Goal: Task Accomplishment & Management: Manage account settings

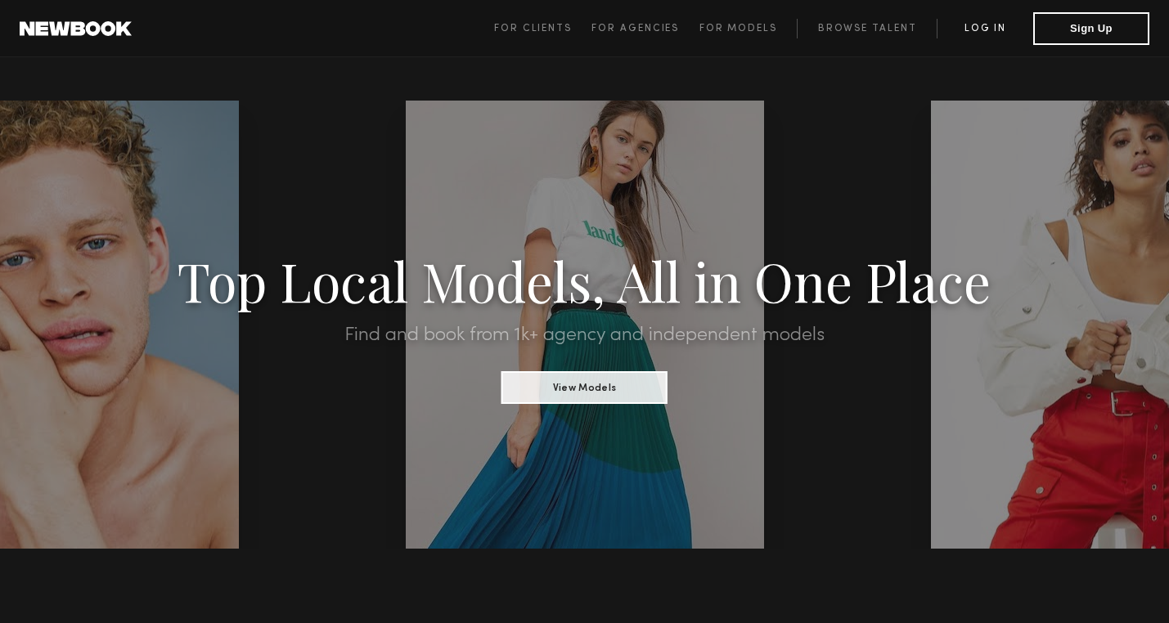
click at [996, 19] on link "Log in" at bounding box center [985, 29] width 97 height 20
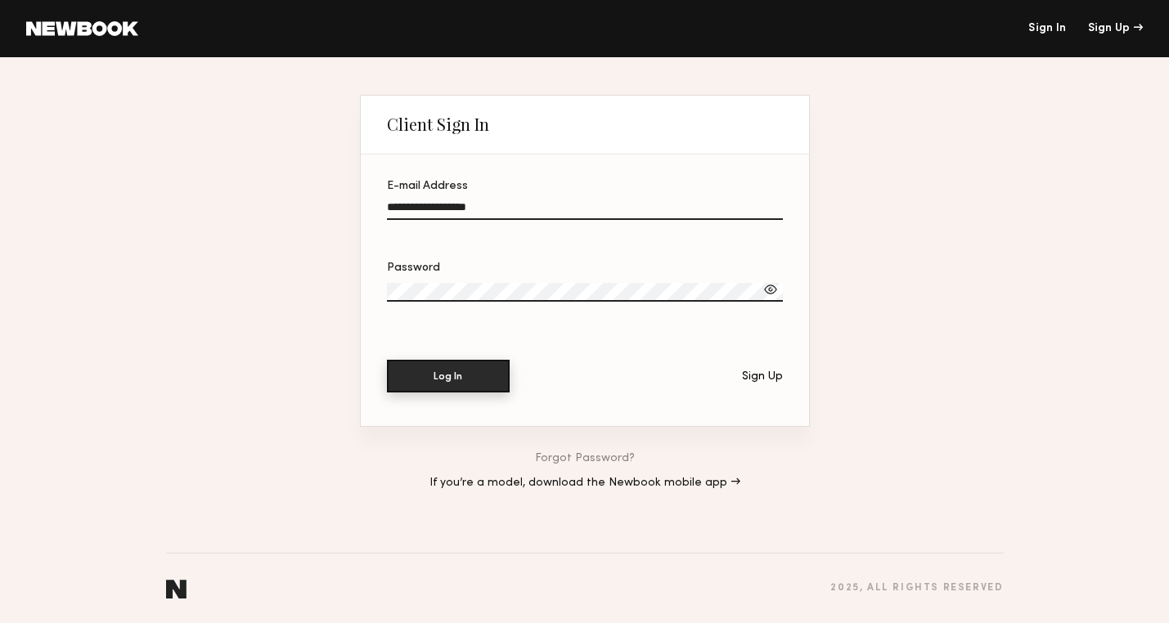
click at [452, 380] on button "Log In" at bounding box center [448, 376] width 123 height 33
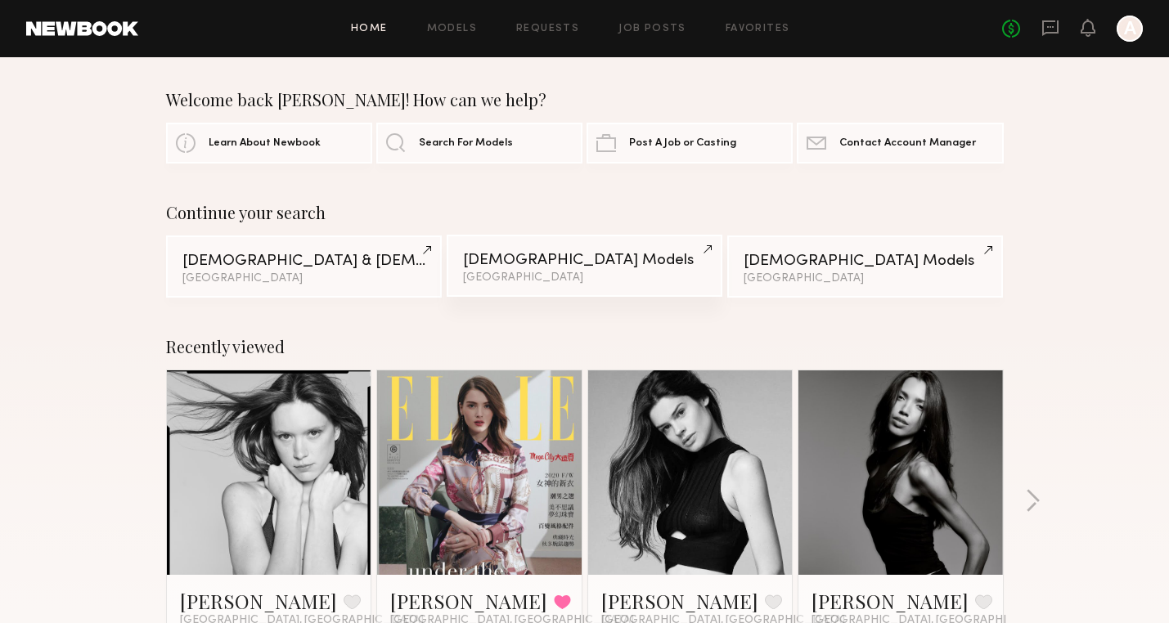
click at [517, 264] on div "Female Models" at bounding box center [584, 261] width 243 height 16
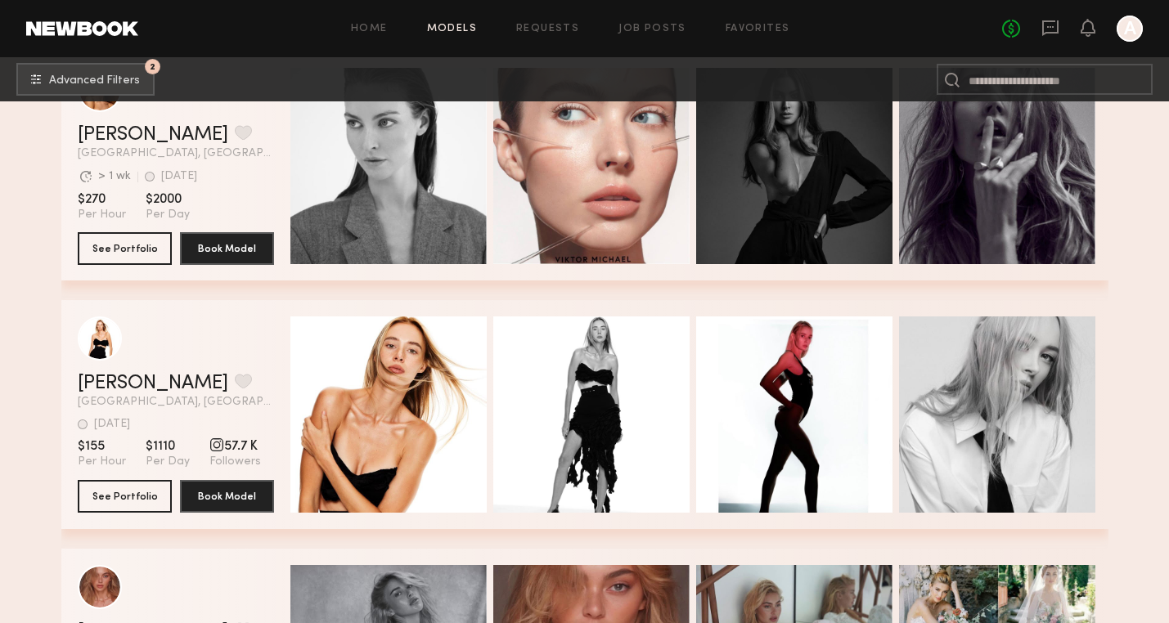
scroll to position [351, 0]
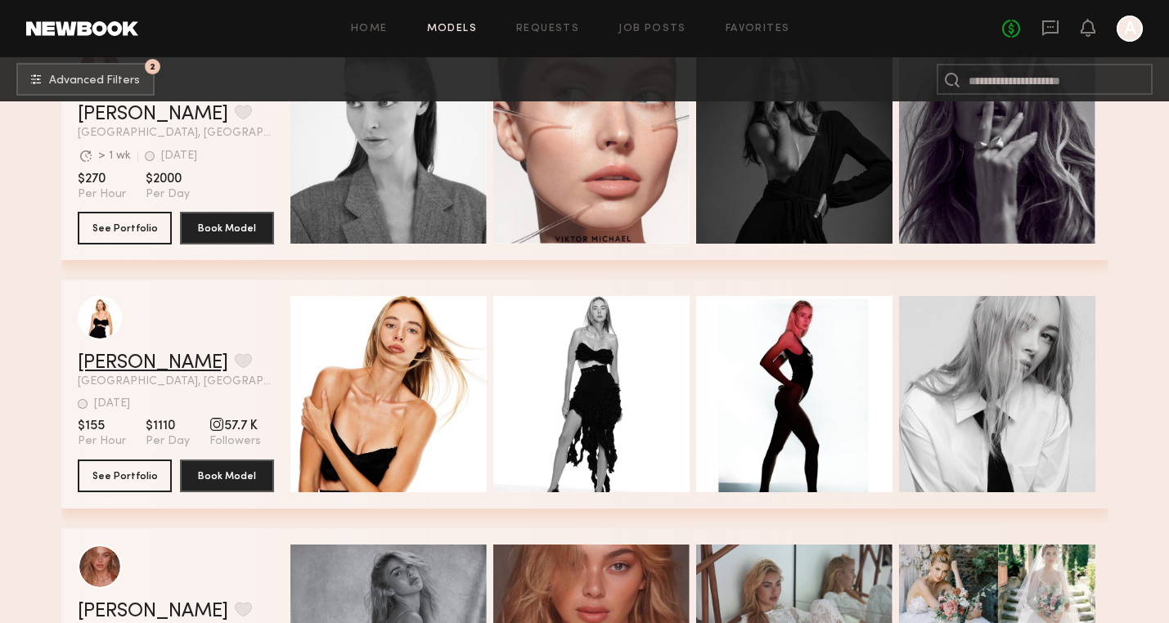
click at [101, 364] on link "[PERSON_NAME]" at bounding box center [153, 363] width 151 height 20
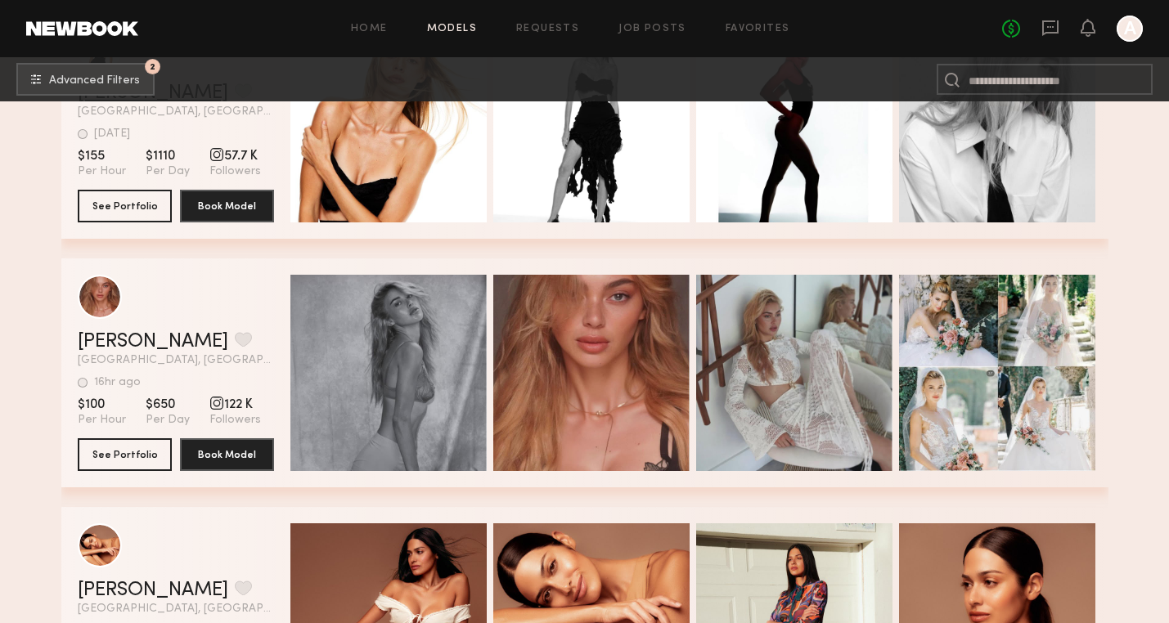
scroll to position [622, 0]
click at [236, 303] on div "grid" at bounding box center [176, 296] width 196 height 44
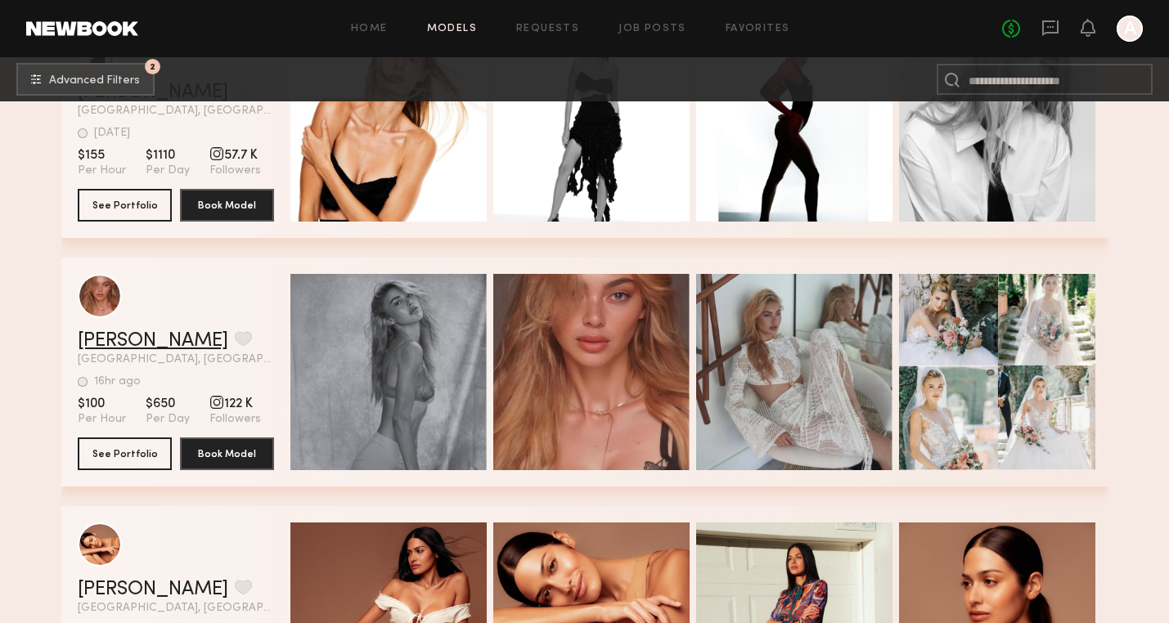
click at [124, 340] on link "[PERSON_NAME]" at bounding box center [153, 341] width 151 height 20
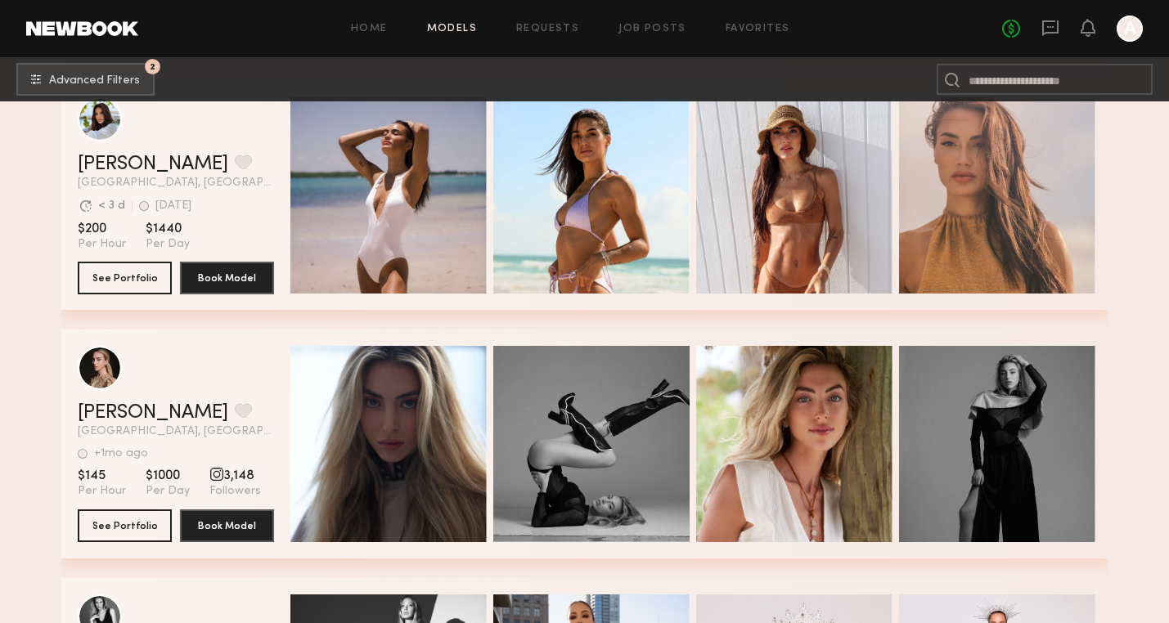
scroll to position [1299, 0]
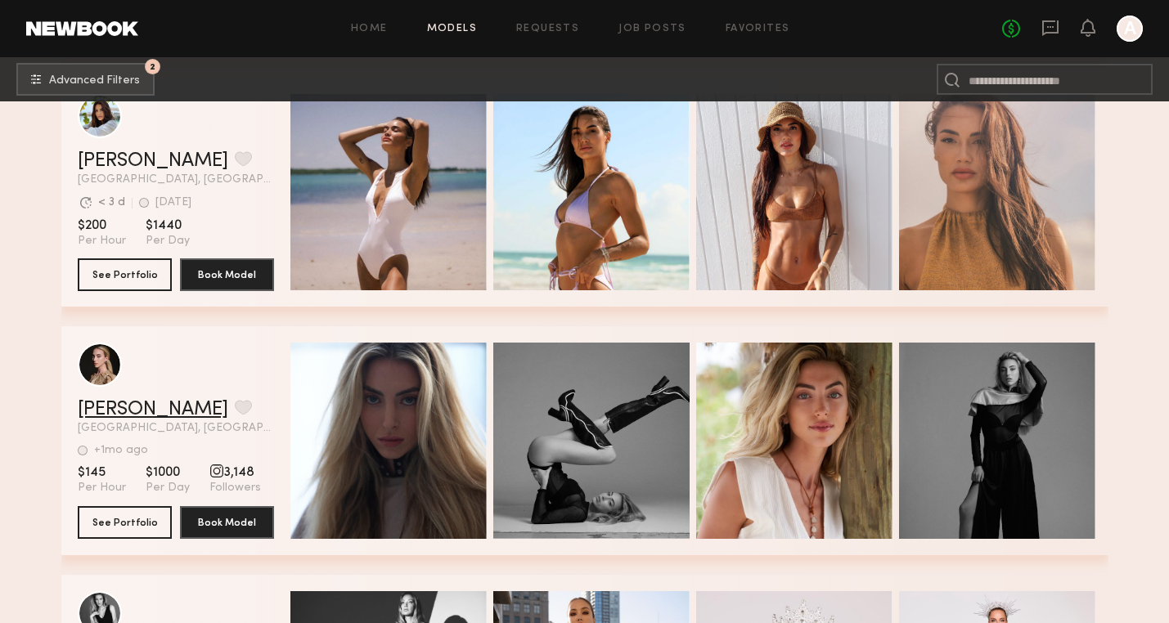
click at [152, 407] on link "Chandler K." at bounding box center [153, 410] width 151 height 20
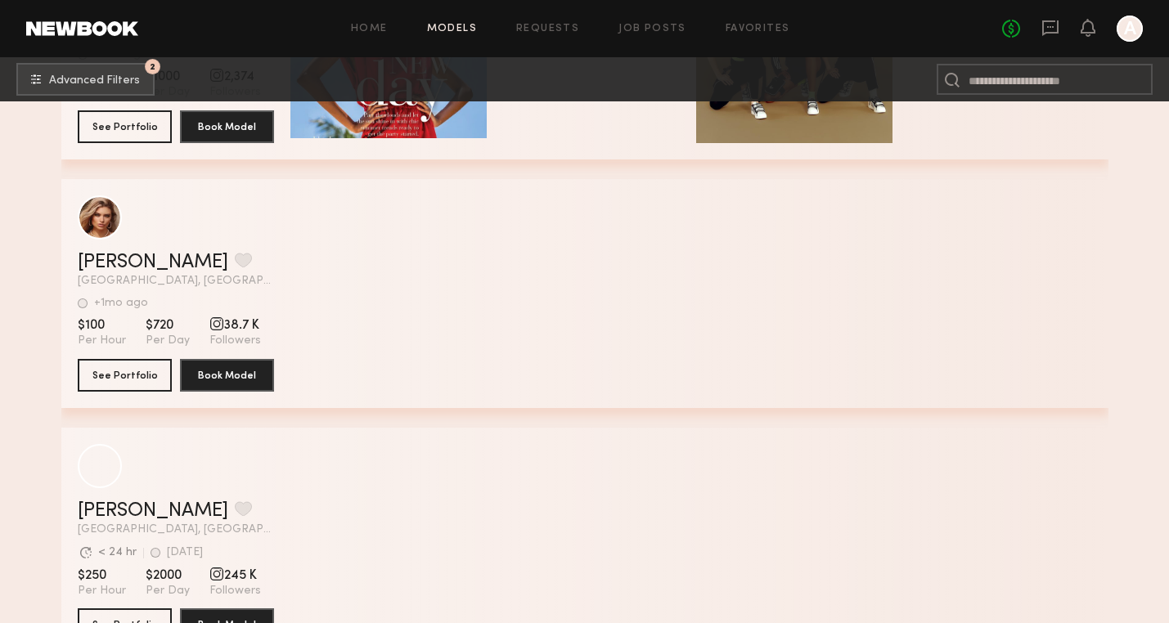
scroll to position [5834, 0]
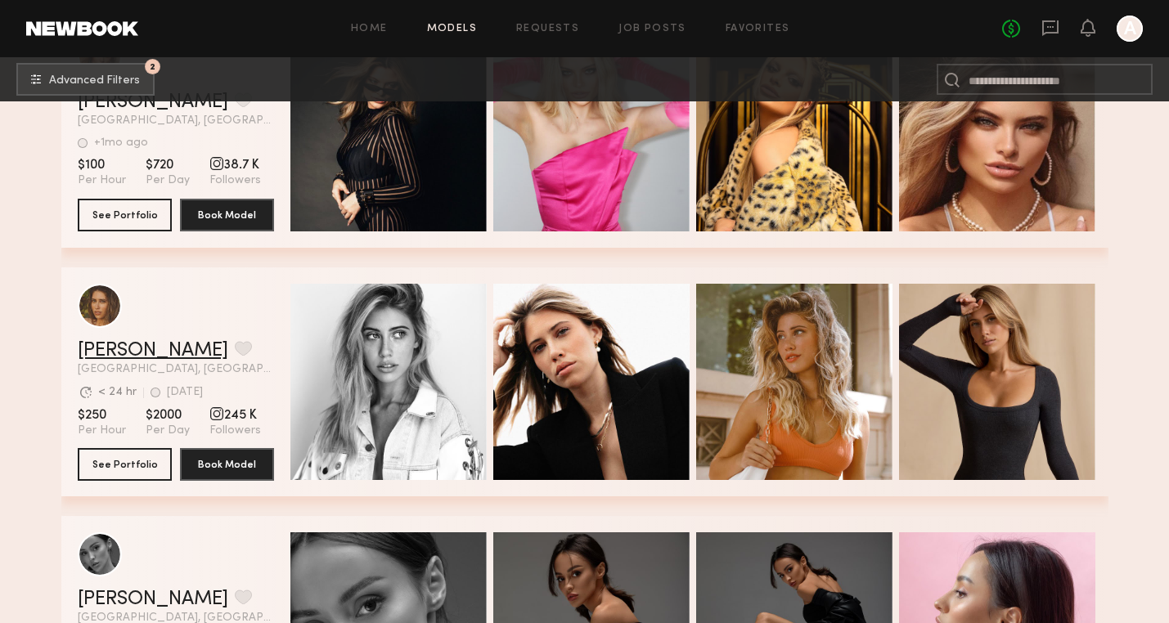
click at [107, 347] on link "Nikki M." at bounding box center [153, 351] width 151 height 20
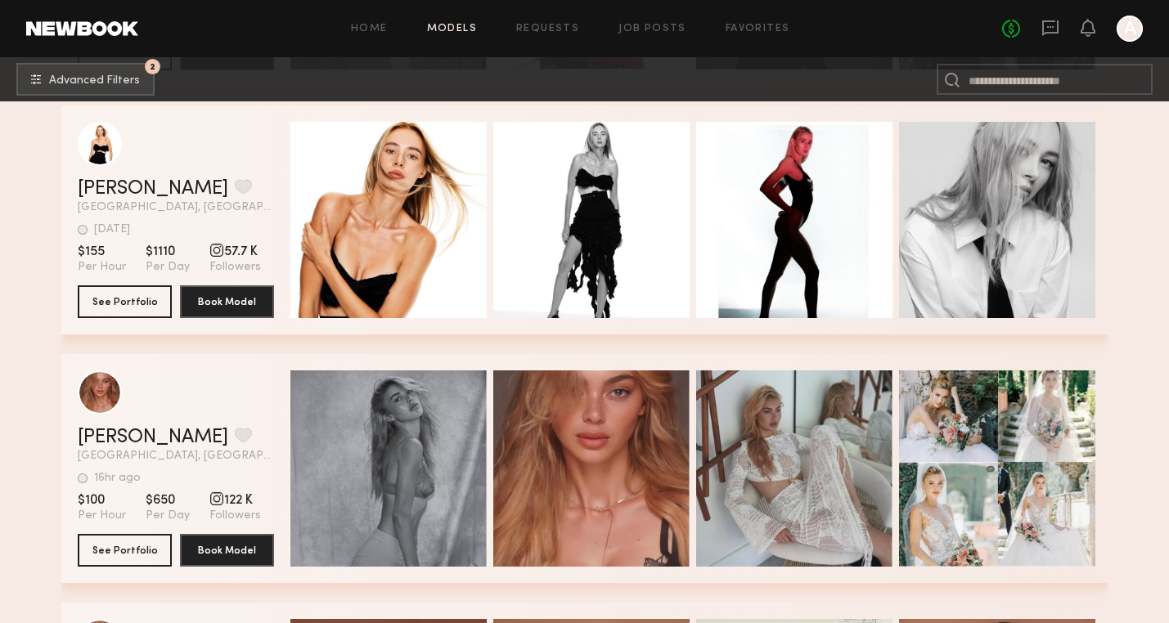
scroll to position [0, 0]
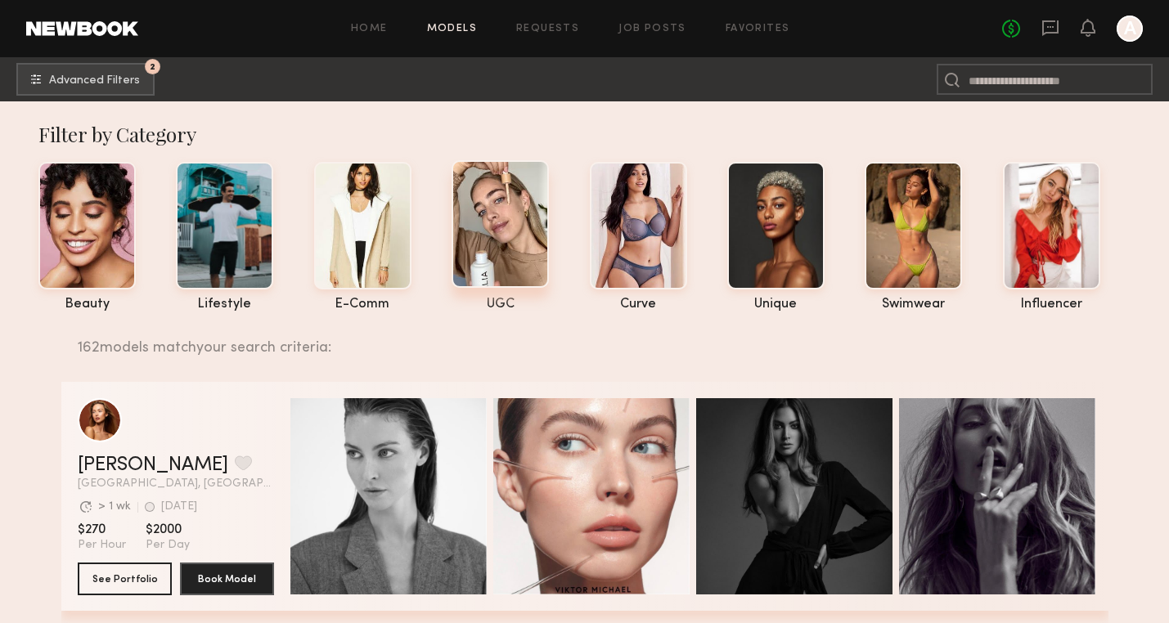
click at [515, 211] on div at bounding box center [500, 224] width 97 height 128
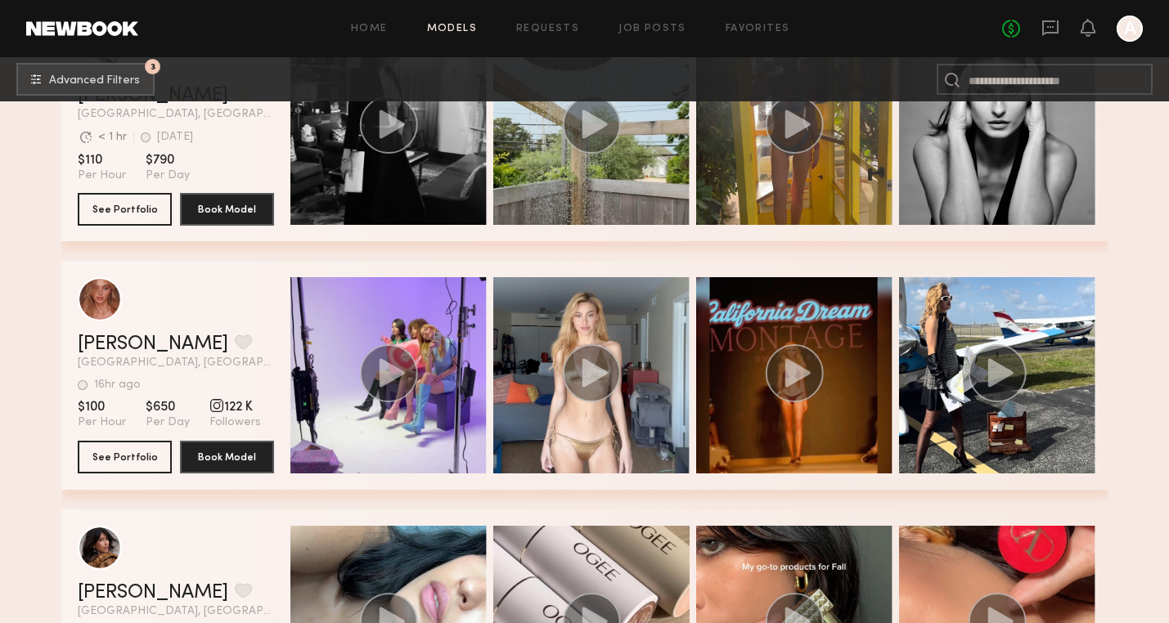
scroll to position [868, 0]
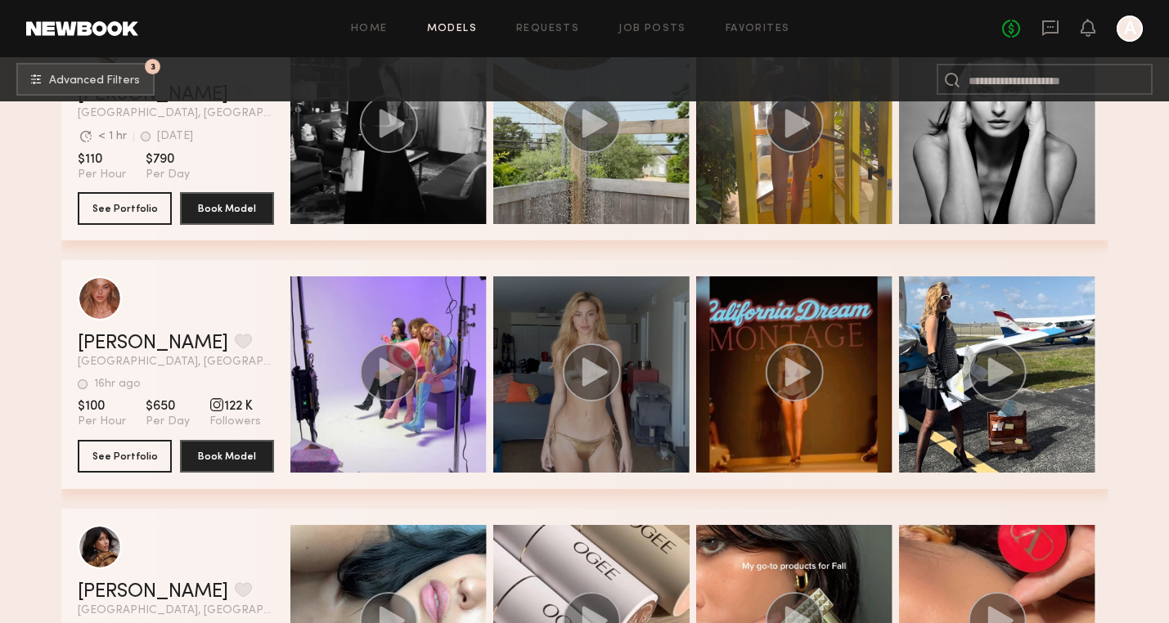
click at [600, 367] on circle "grid" at bounding box center [591, 373] width 58 height 58
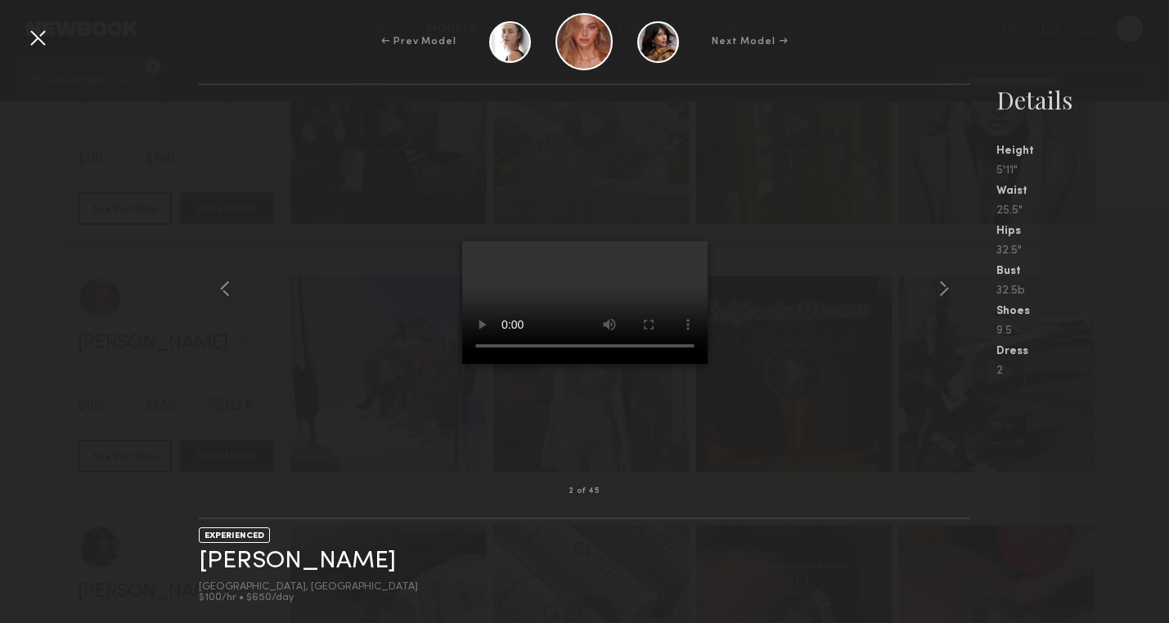
click at [782, 268] on div at bounding box center [584, 288] width 771 height 354
click at [40, 43] on div at bounding box center [38, 38] width 26 height 26
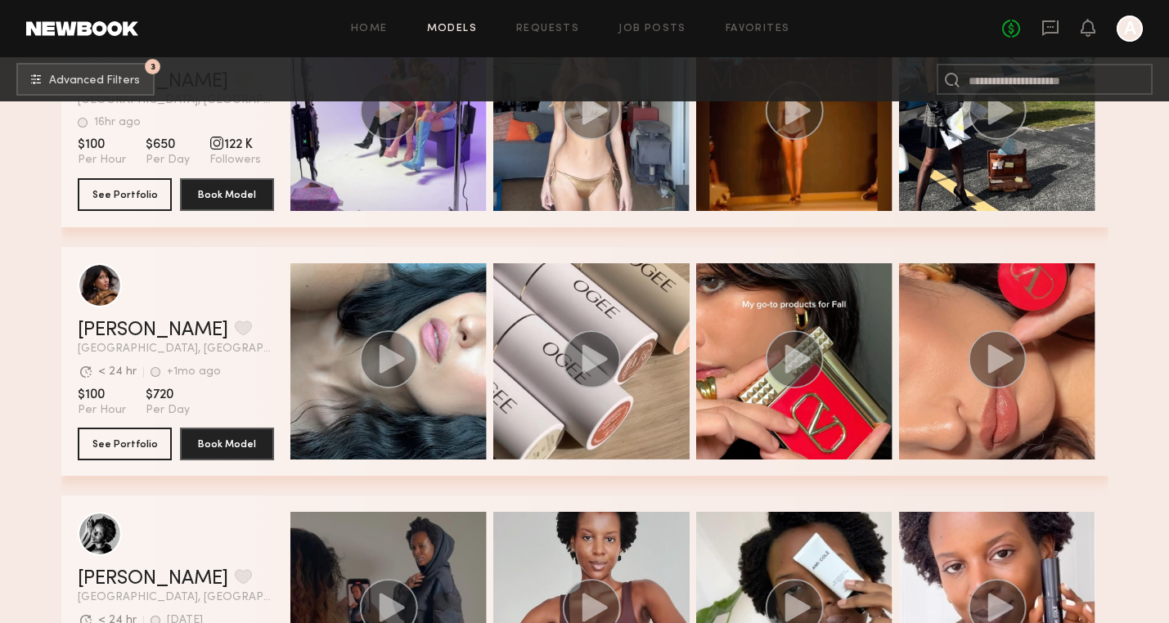
scroll to position [1140, 0]
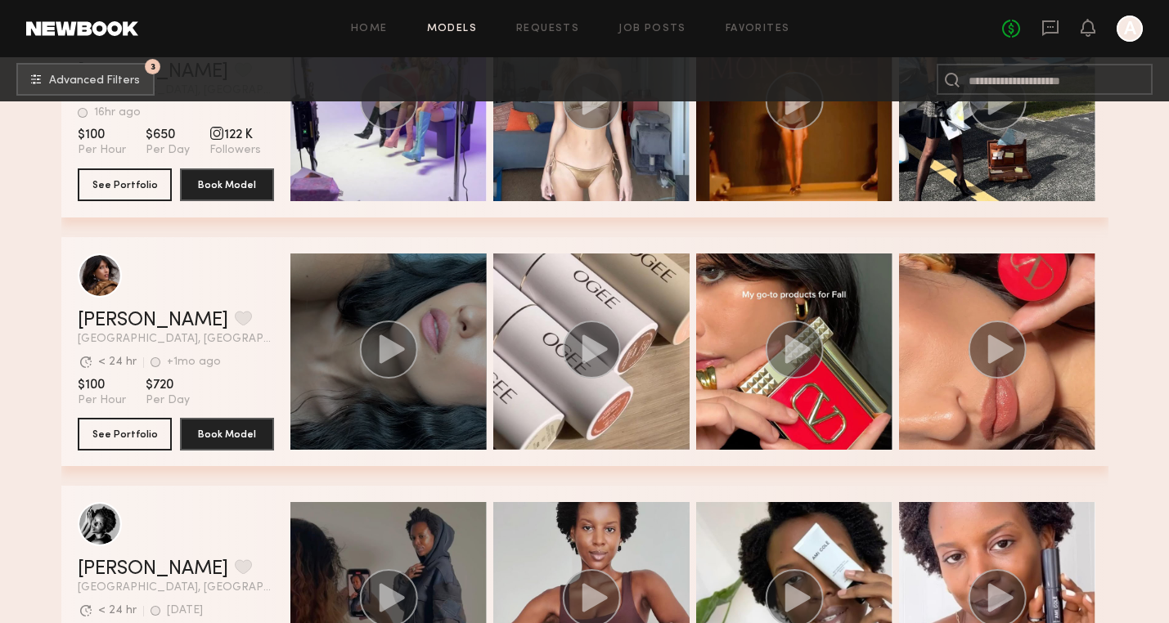
click at [436, 301] on div "grid" at bounding box center [388, 352] width 196 height 196
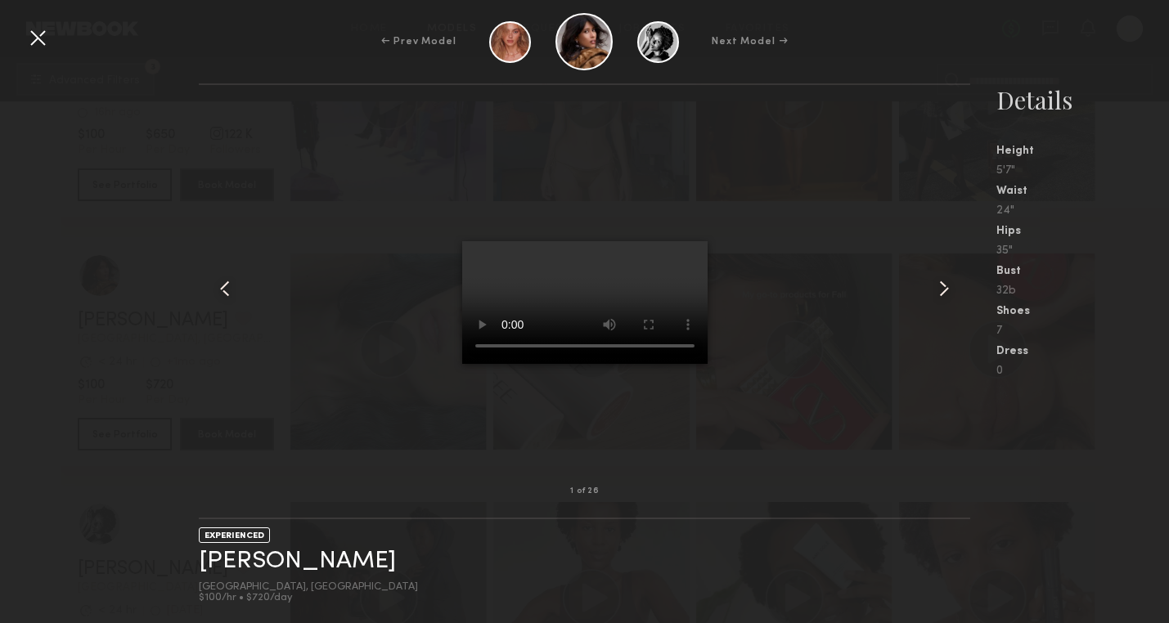
click at [759, 252] on div at bounding box center [584, 288] width 771 height 354
click at [809, 264] on div at bounding box center [584, 288] width 771 height 354
click at [804, 228] on div at bounding box center [584, 288] width 771 height 354
click at [38, 42] on div at bounding box center [38, 38] width 26 height 26
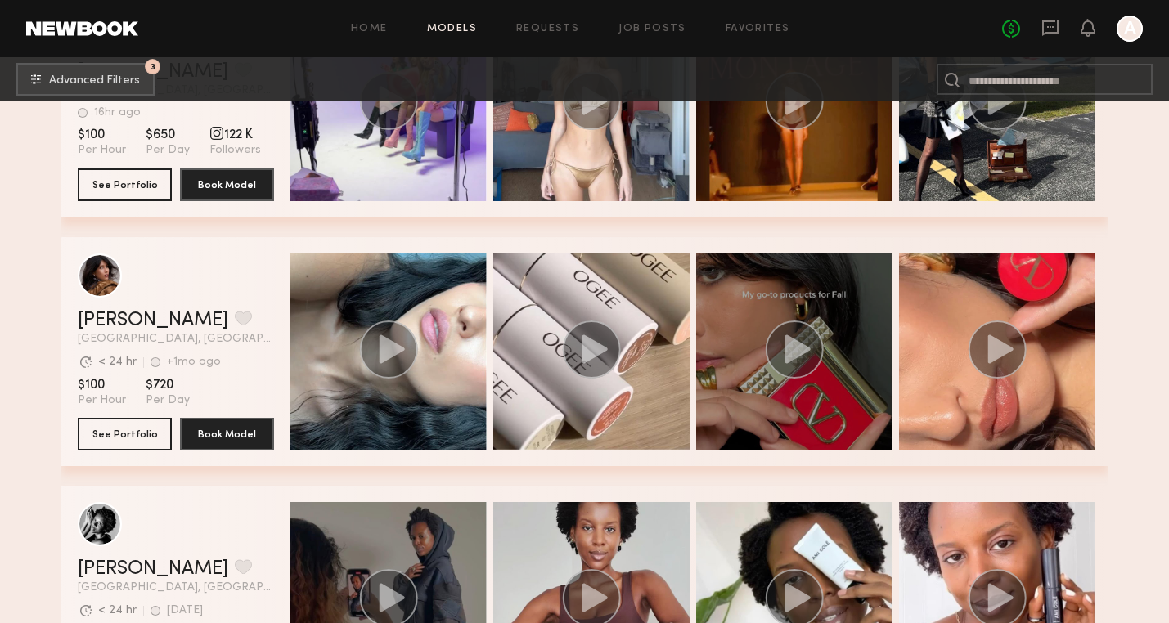
click at [784, 357] on circle "grid" at bounding box center [794, 350] width 58 height 58
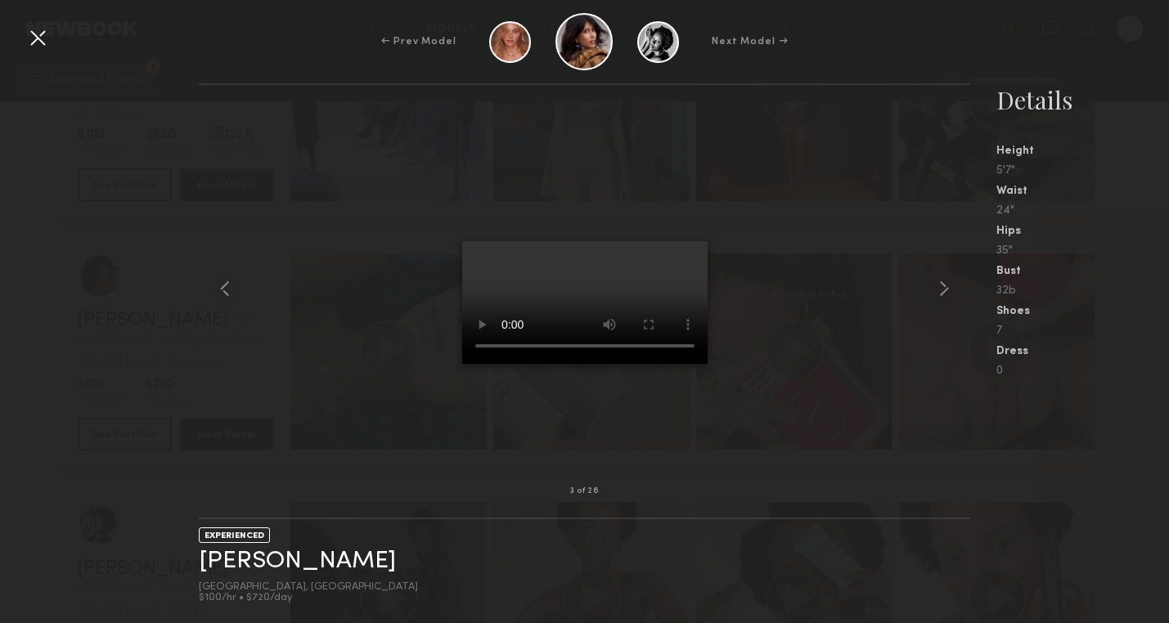
click at [38, 42] on div at bounding box center [38, 38] width 26 height 26
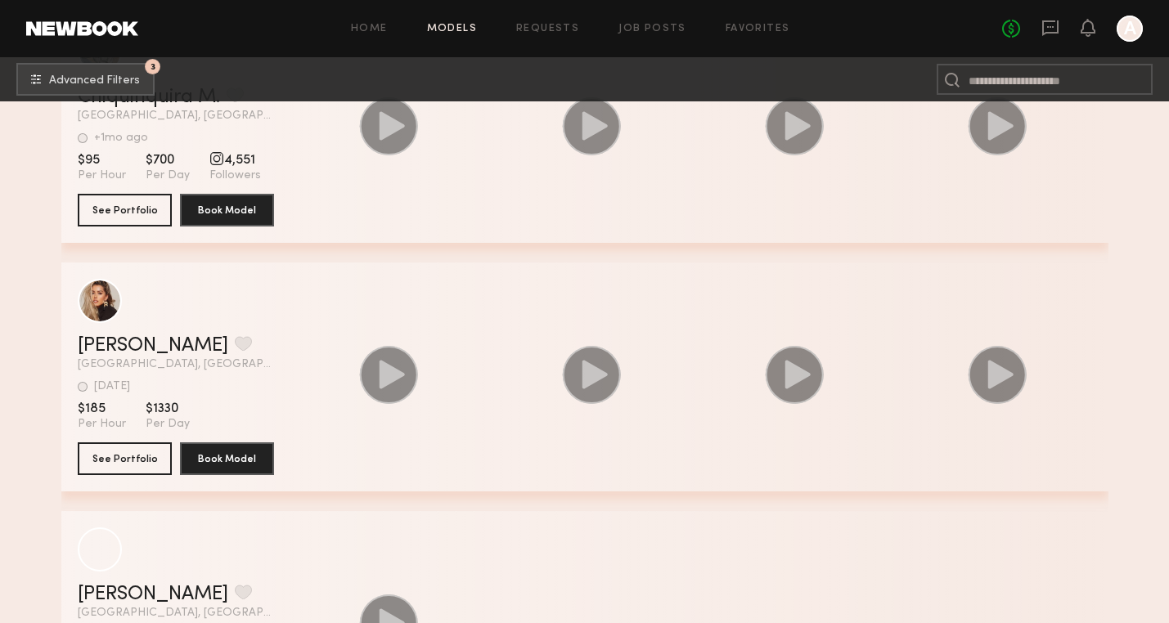
scroll to position [5842, 0]
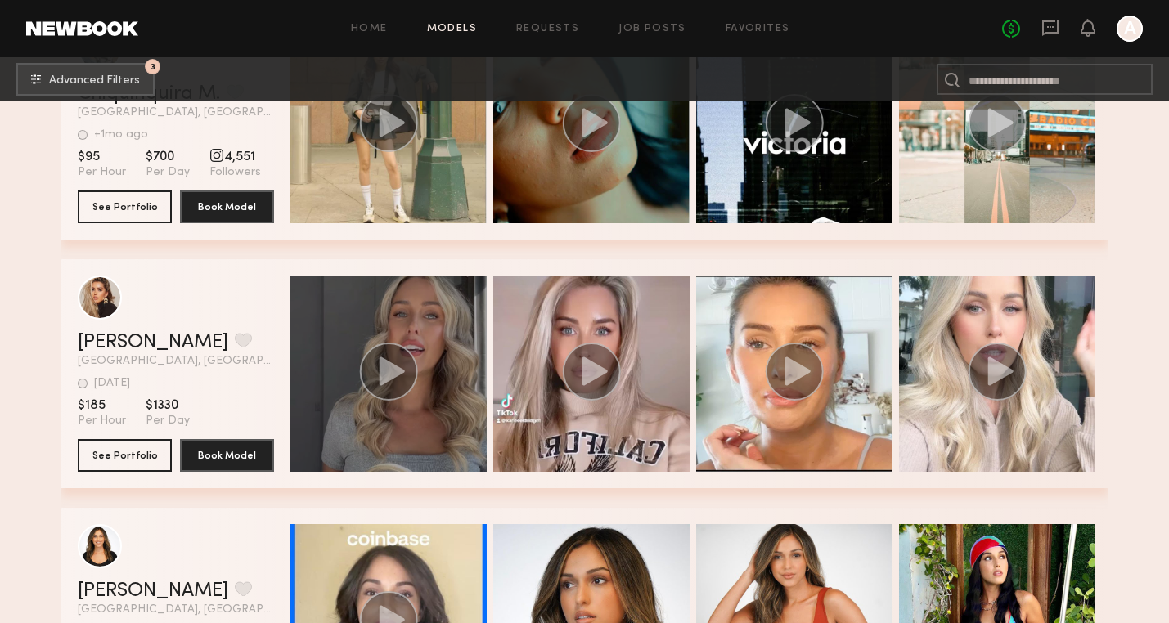
click at [384, 382] on icon "grid" at bounding box center [391, 371] width 25 height 29
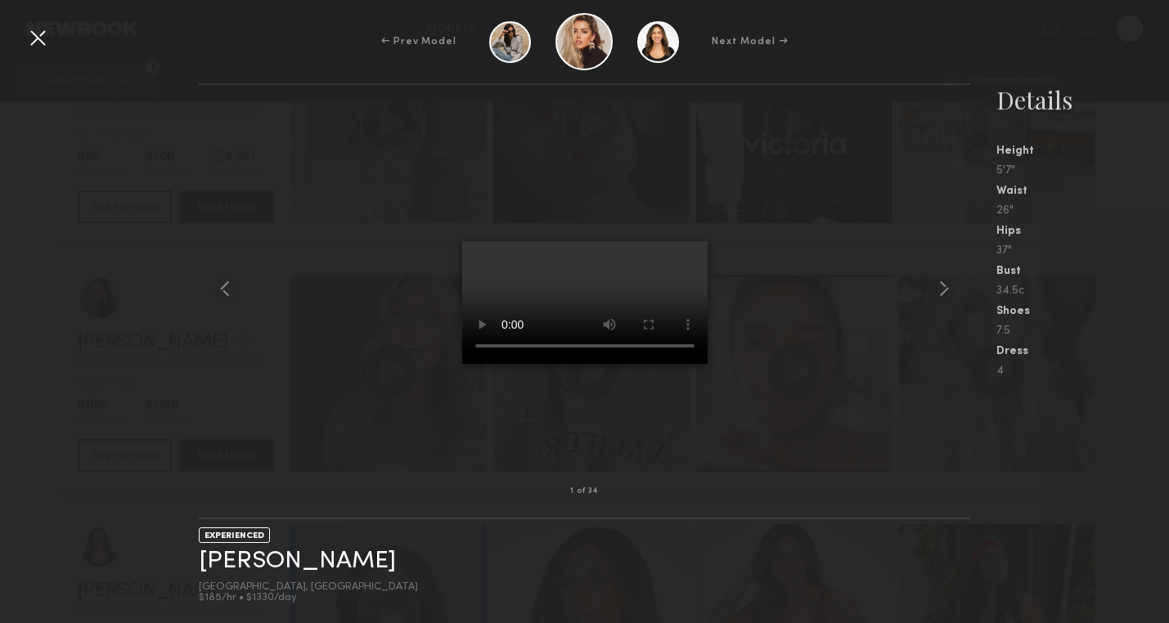
click at [802, 192] on div at bounding box center [584, 288] width 771 height 354
click at [38, 43] on div at bounding box center [38, 38] width 26 height 26
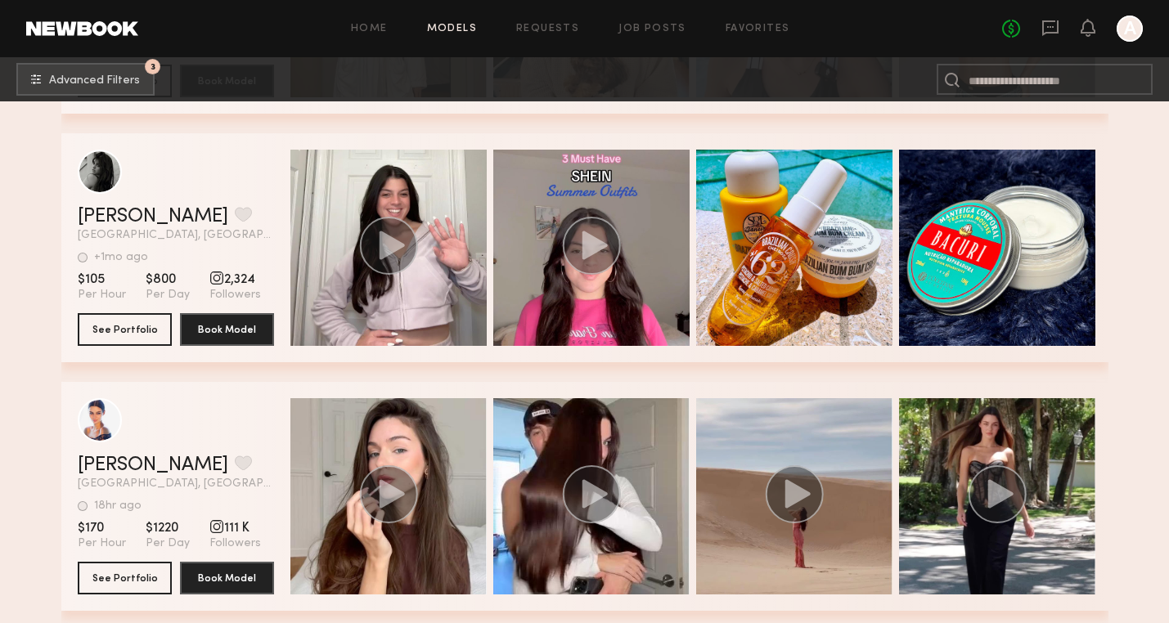
scroll to position [7259, 0]
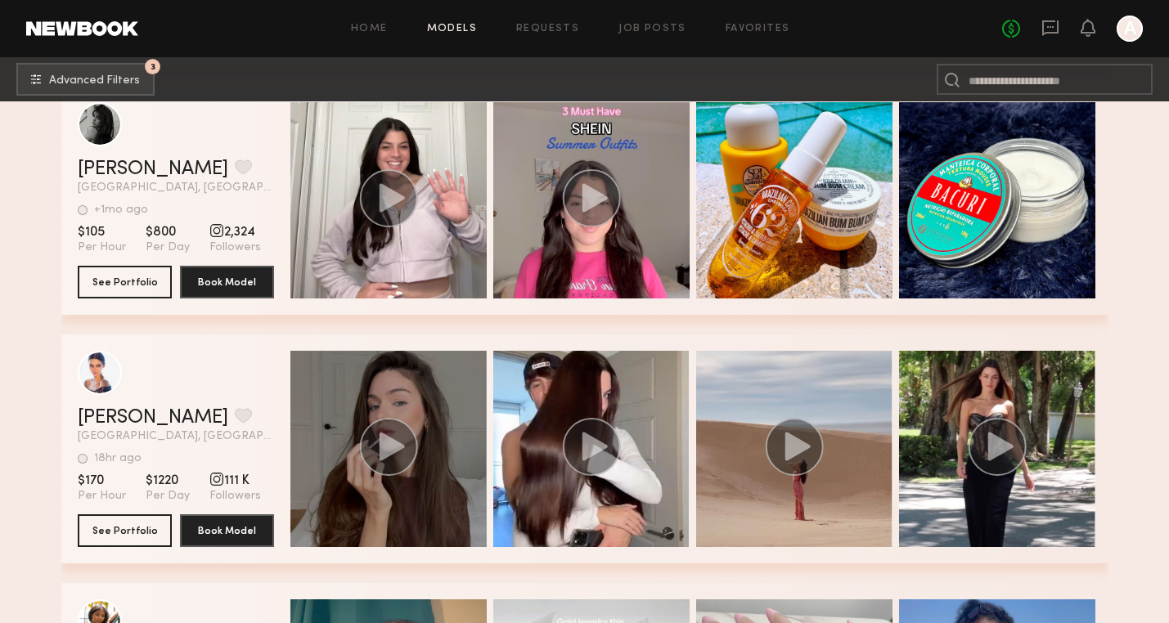
click at [386, 449] on icon "grid" at bounding box center [391, 446] width 25 height 29
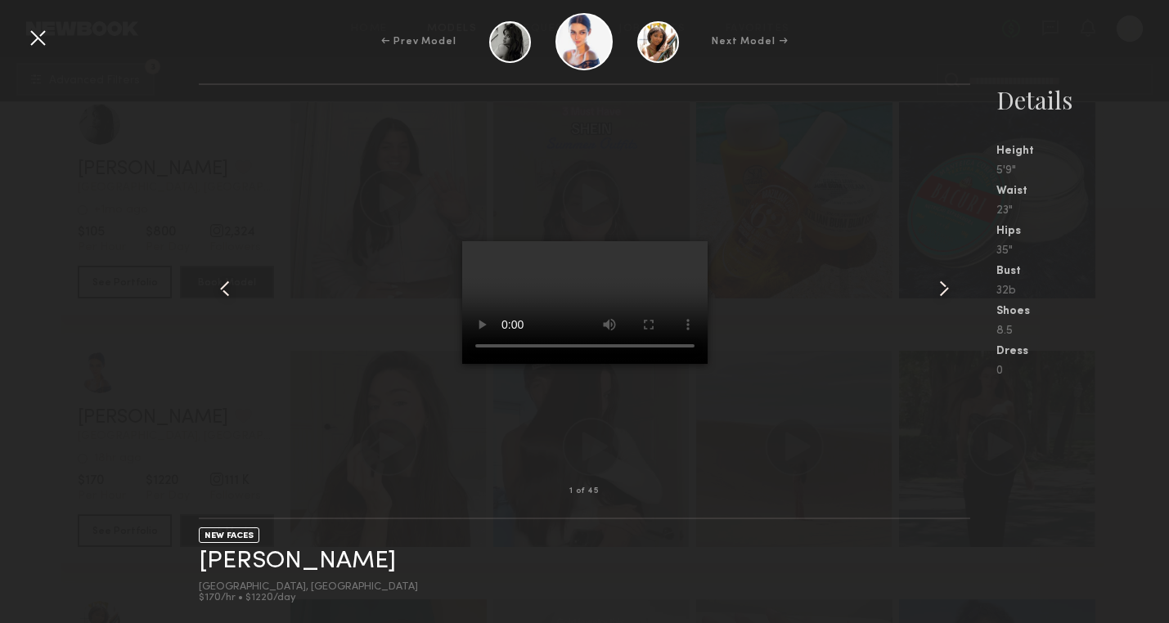
click at [948, 291] on common-icon at bounding box center [944, 289] width 26 height 26
click at [947, 291] on common-icon at bounding box center [944, 289] width 26 height 26
click at [948, 292] on common-icon at bounding box center [944, 289] width 26 height 26
click at [37, 38] on div at bounding box center [38, 38] width 26 height 26
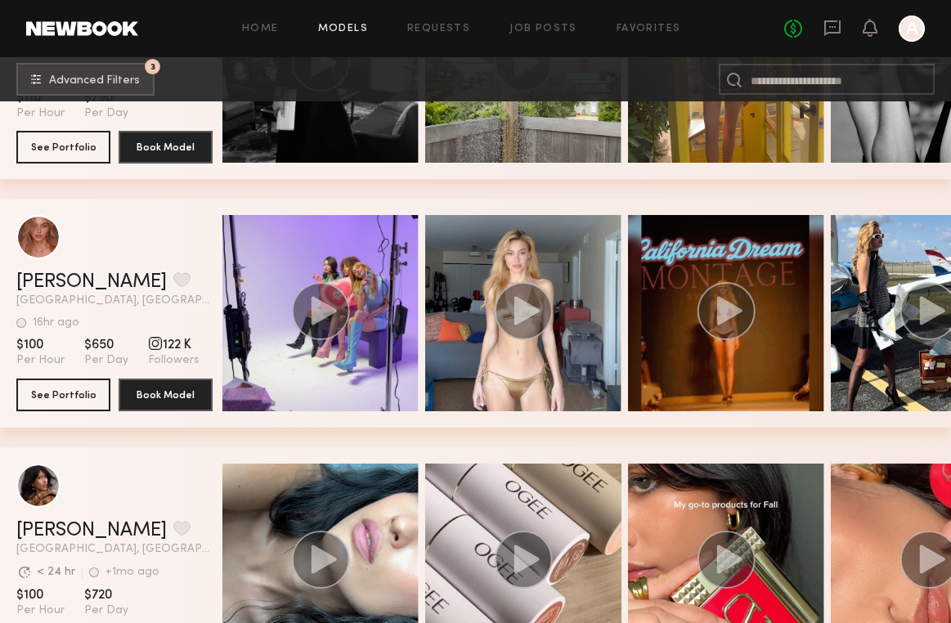
scroll to position [888, 0]
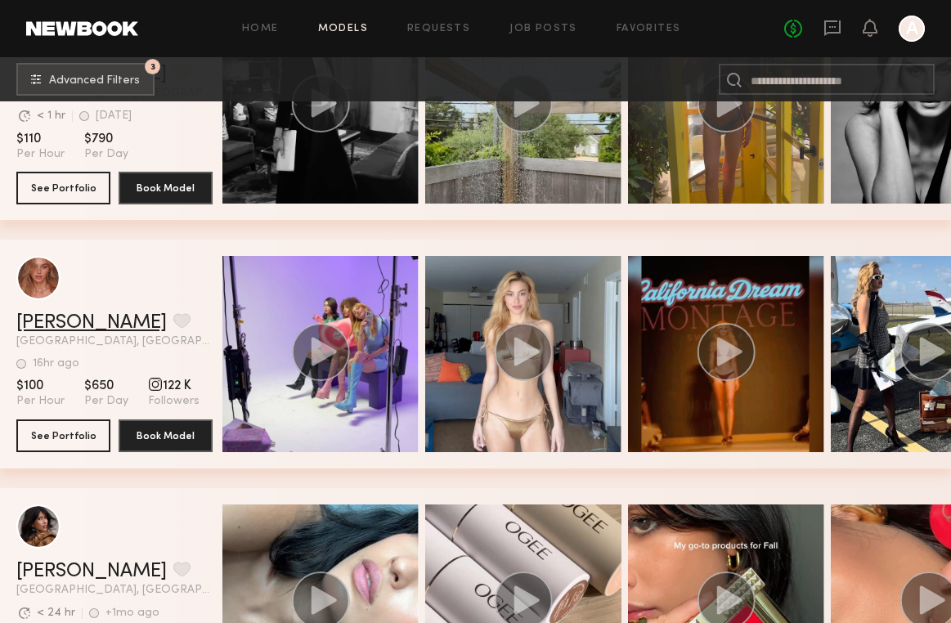
click at [83, 327] on link "[PERSON_NAME]" at bounding box center [91, 323] width 151 height 20
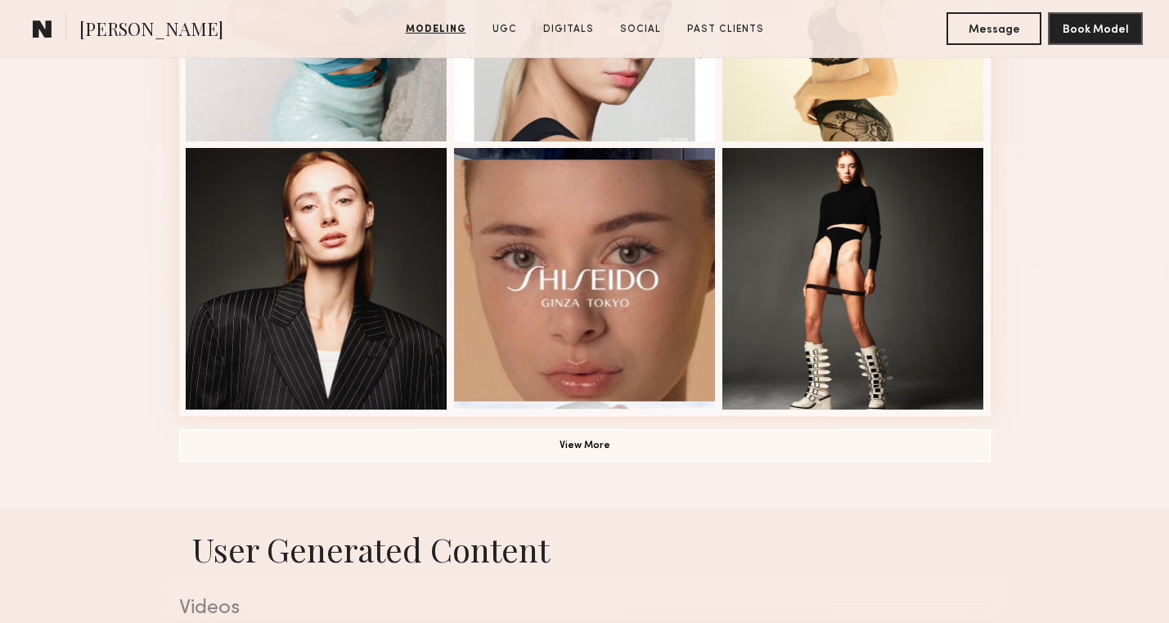
scroll to position [1141, 0]
click at [493, 452] on button "View More" at bounding box center [584, 444] width 811 height 33
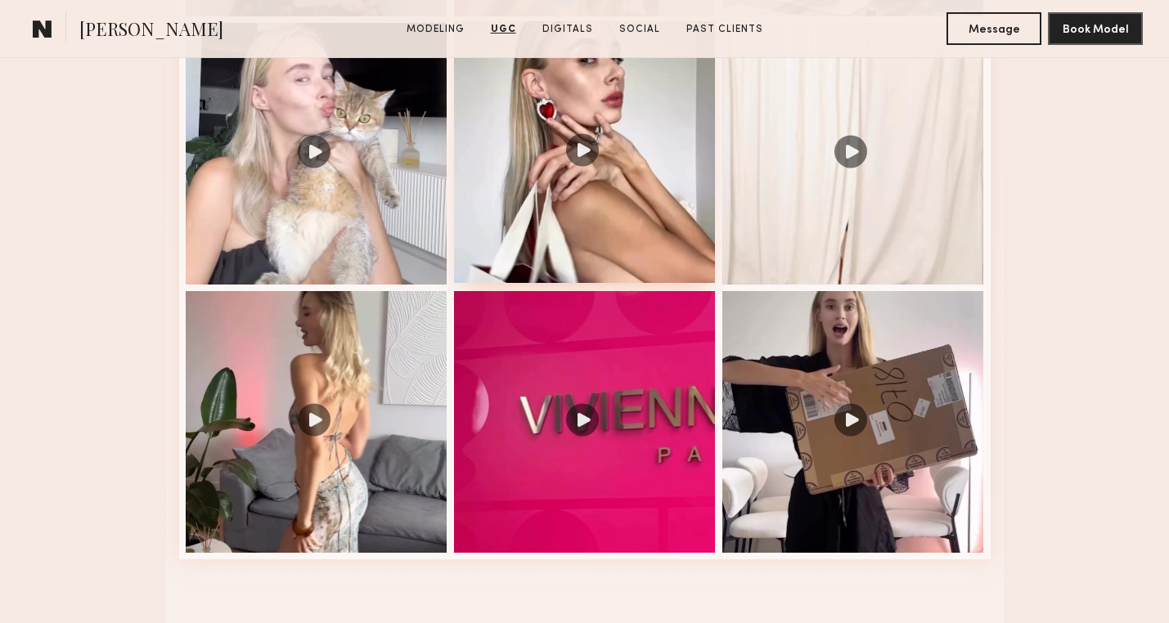
scroll to position [2790, 0]
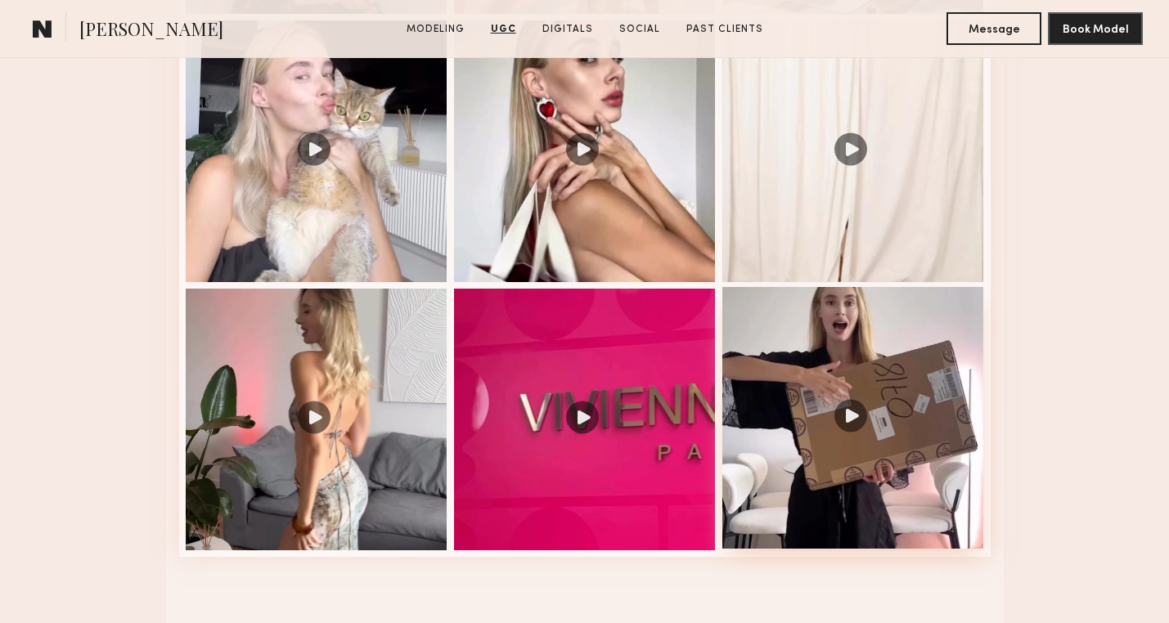
click at [853, 410] on div at bounding box center [853, 418] width 262 height 262
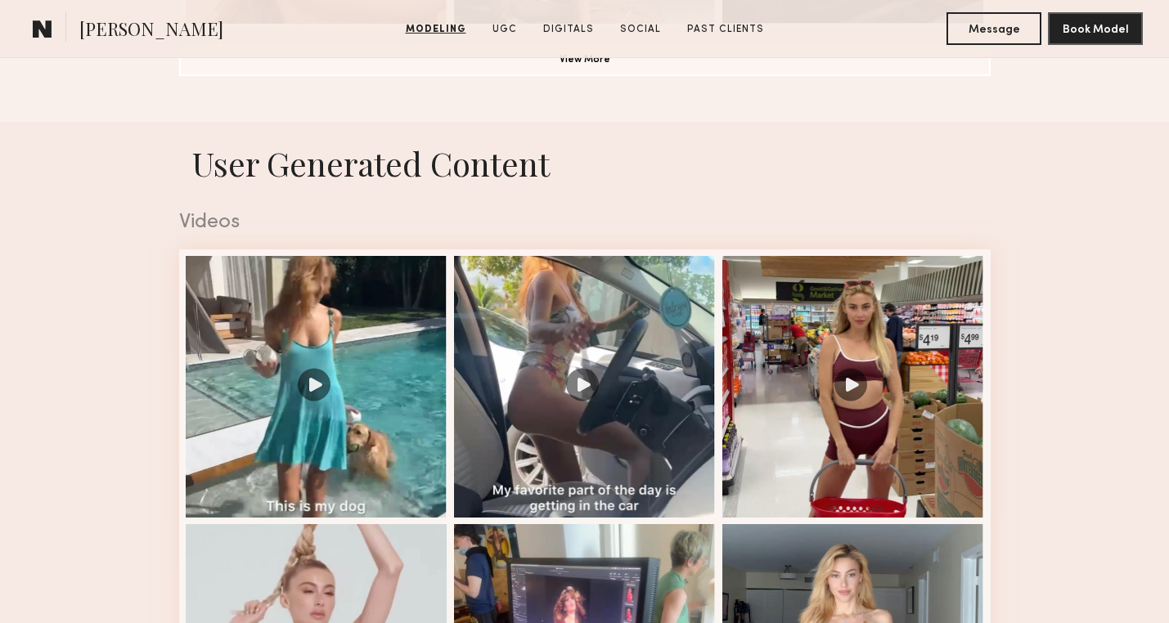
scroll to position [1260, 0]
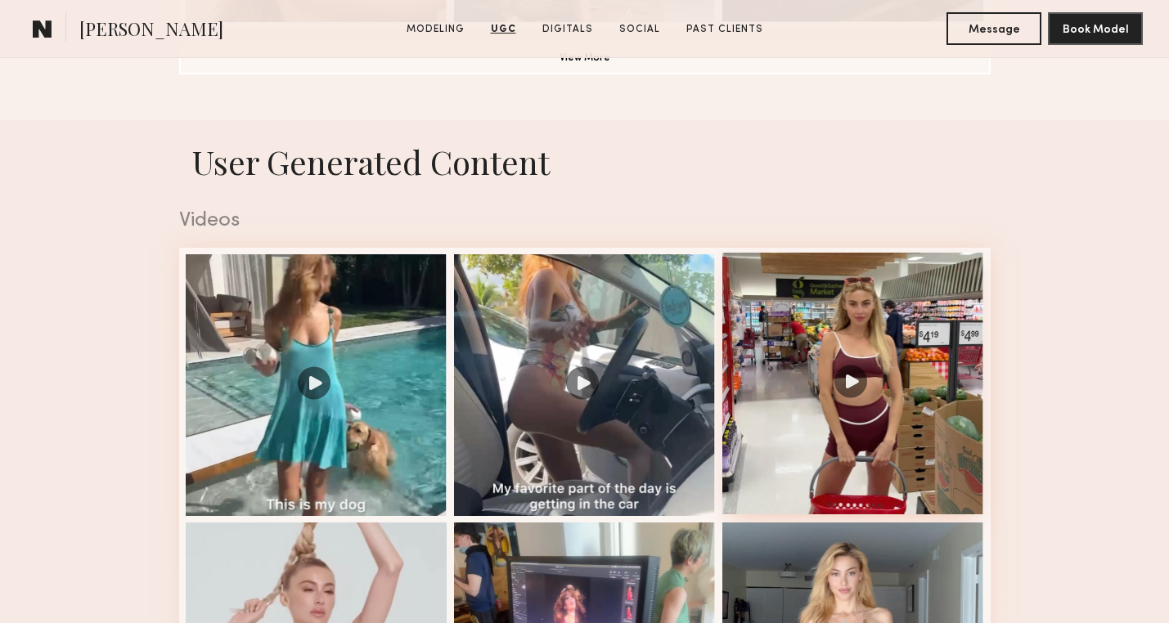
click at [847, 379] on div at bounding box center [853, 384] width 262 height 262
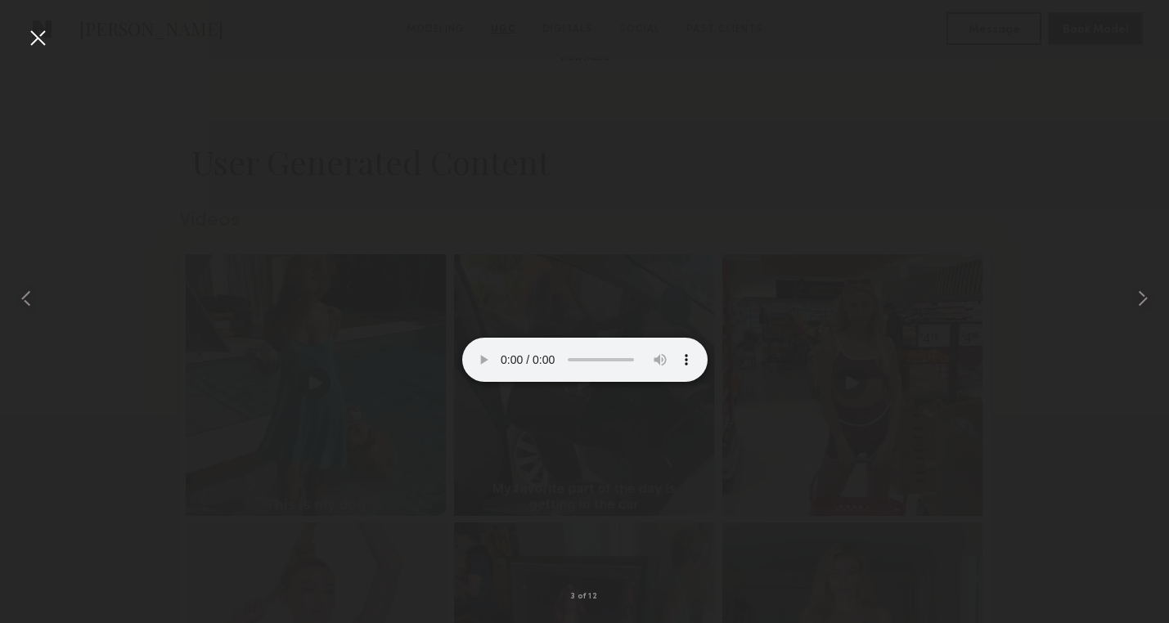
click at [851, 190] on div at bounding box center [584, 298] width 1169 height 545
click at [964, 135] on div at bounding box center [584, 298] width 1169 height 545
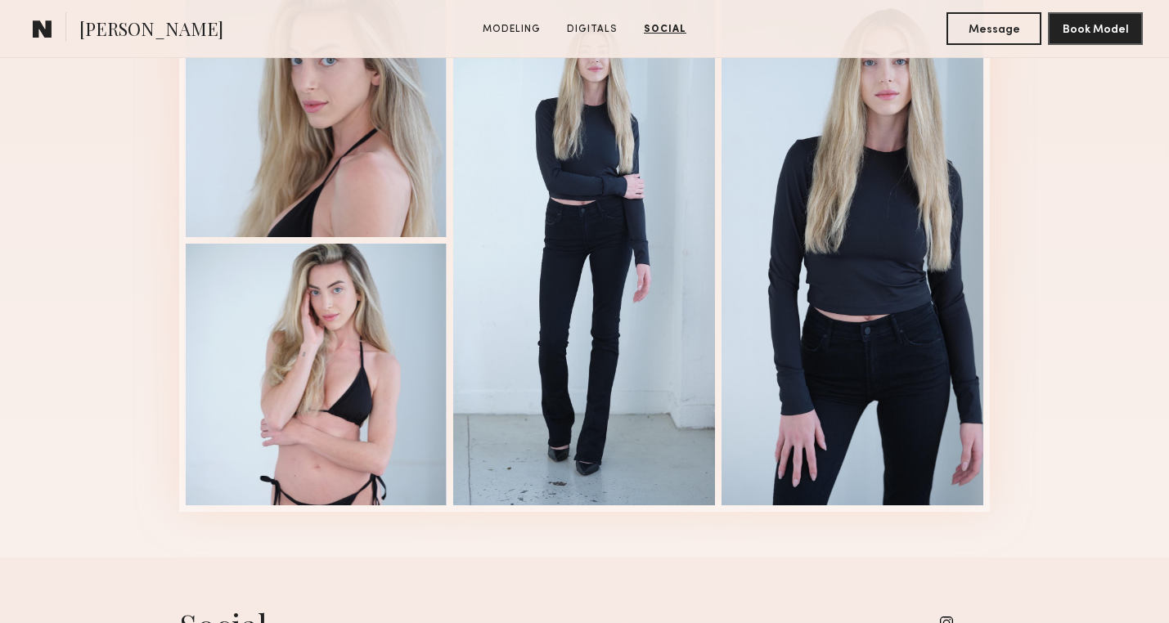
scroll to position [1760, 0]
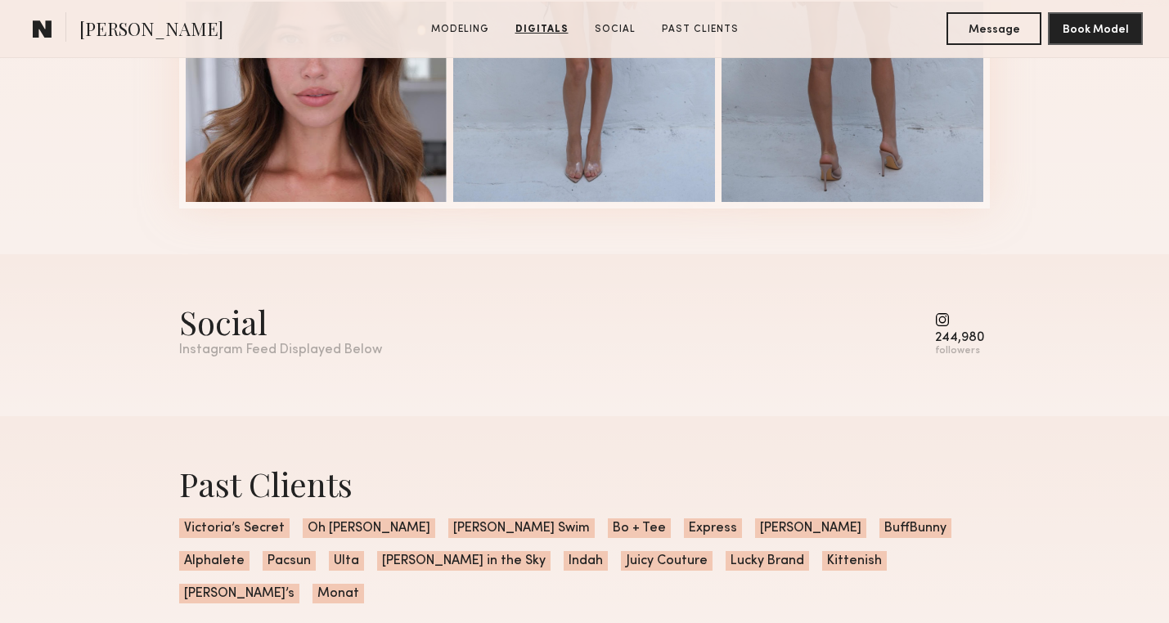
scroll to position [2428, 0]
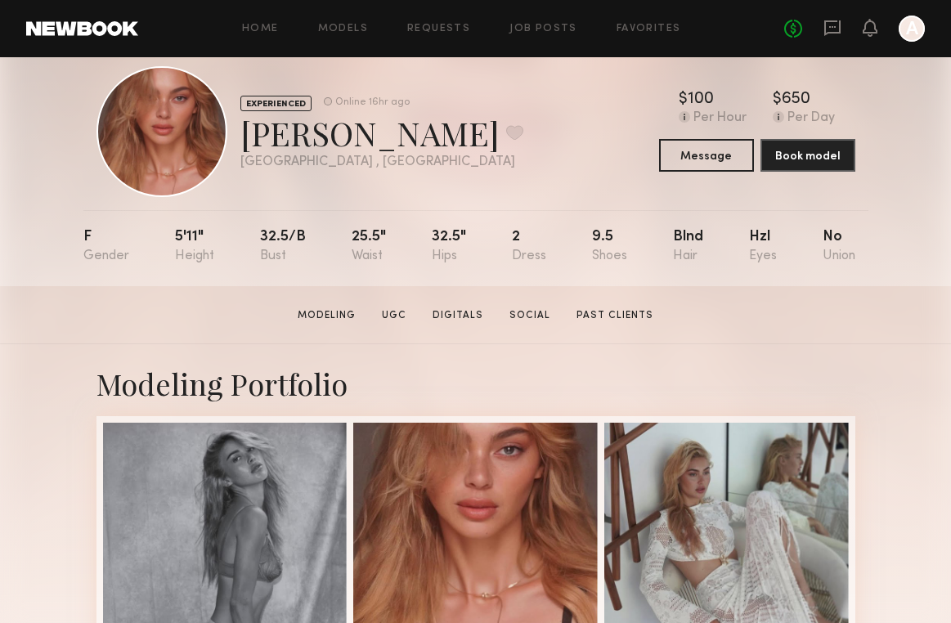
scroll to position [16, 0]
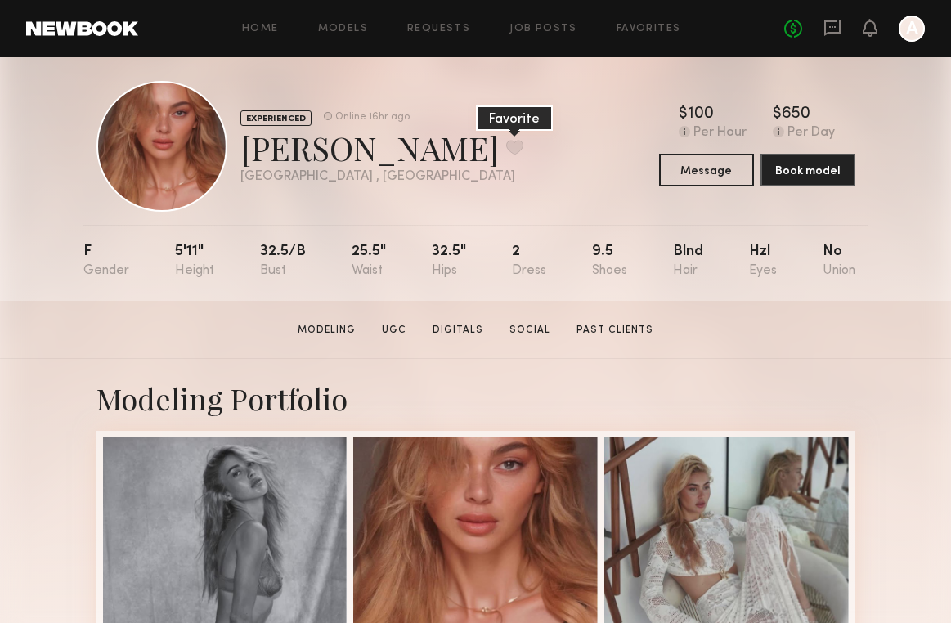
click at [506, 140] on button at bounding box center [514, 147] width 17 height 15
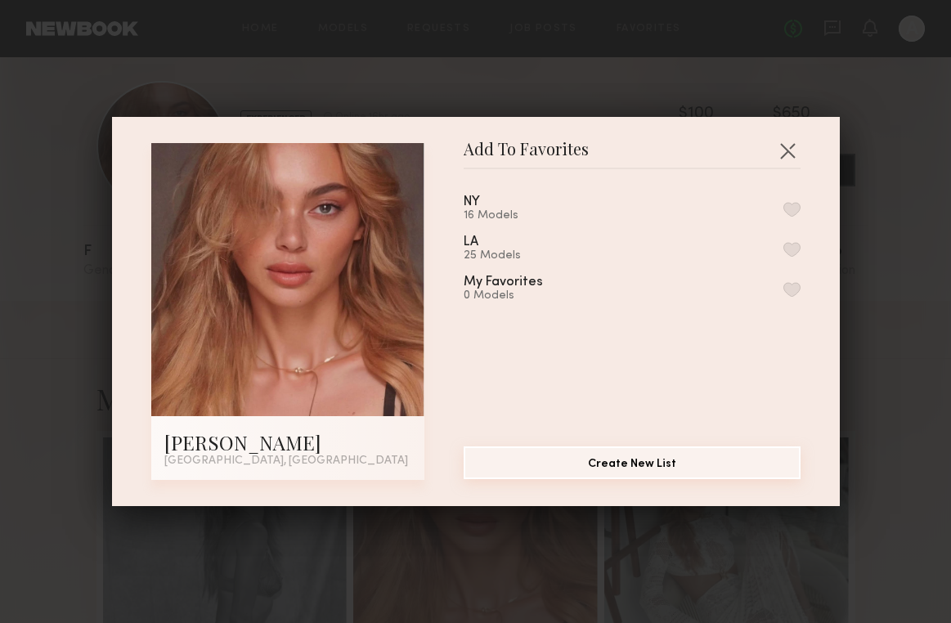
click at [551, 458] on button "Create New List" at bounding box center [632, 463] width 337 height 33
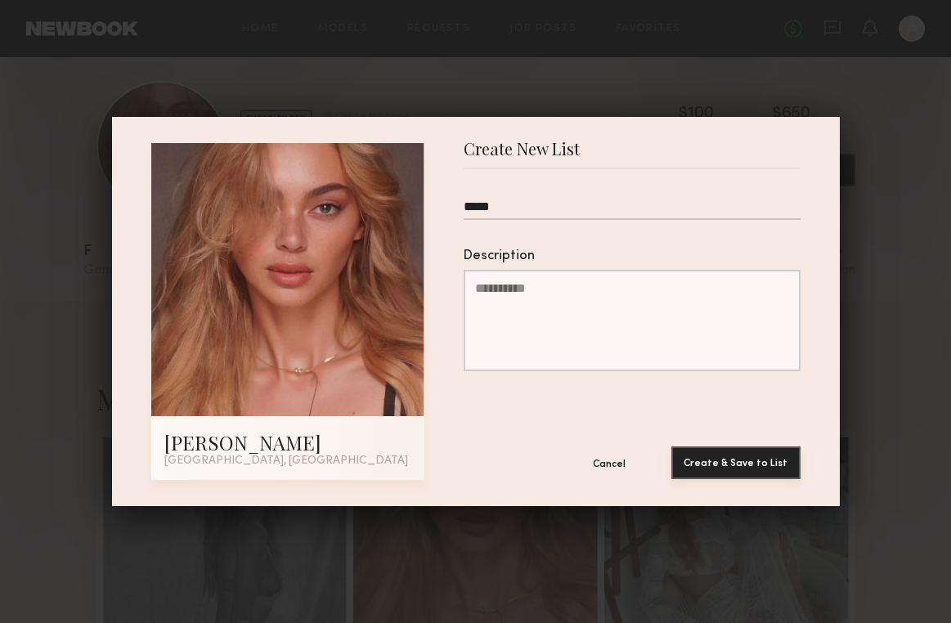
type input "*****"
click at [746, 470] on button "Create & Save to List" at bounding box center [736, 463] width 129 height 33
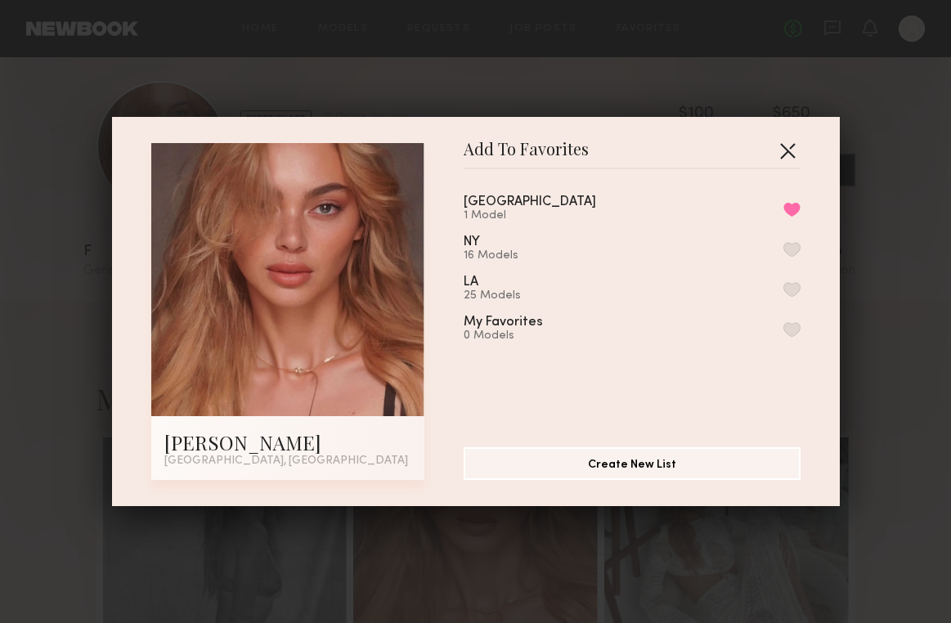
click at [781, 150] on button "button" at bounding box center [788, 150] width 26 height 26
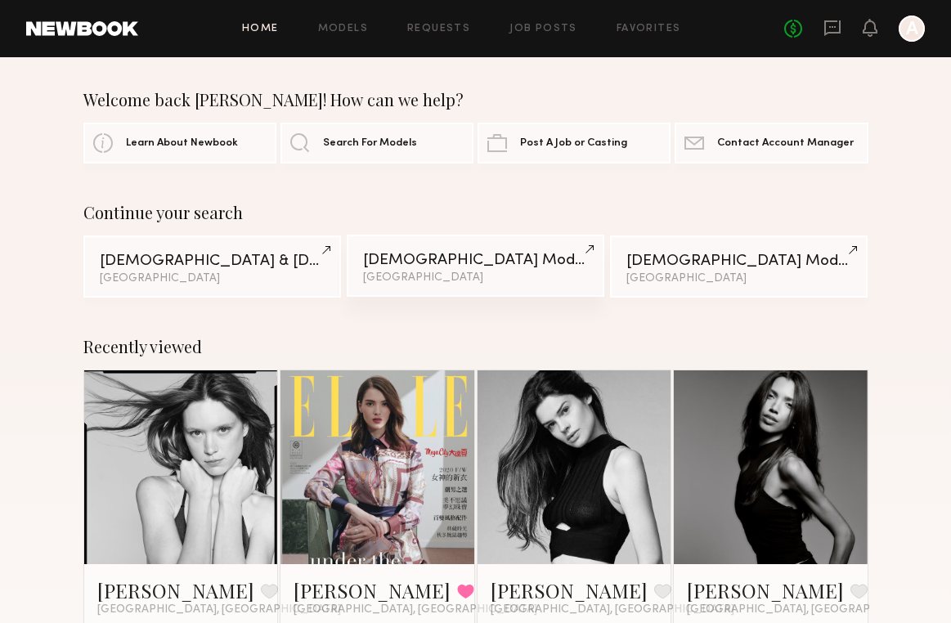
click at [413, 274] on link "[DEMOGRAPHIC_DATA] Models [GEOGRAPHIC_DATA]" at bounding box center [476, 266] width 259 height 62
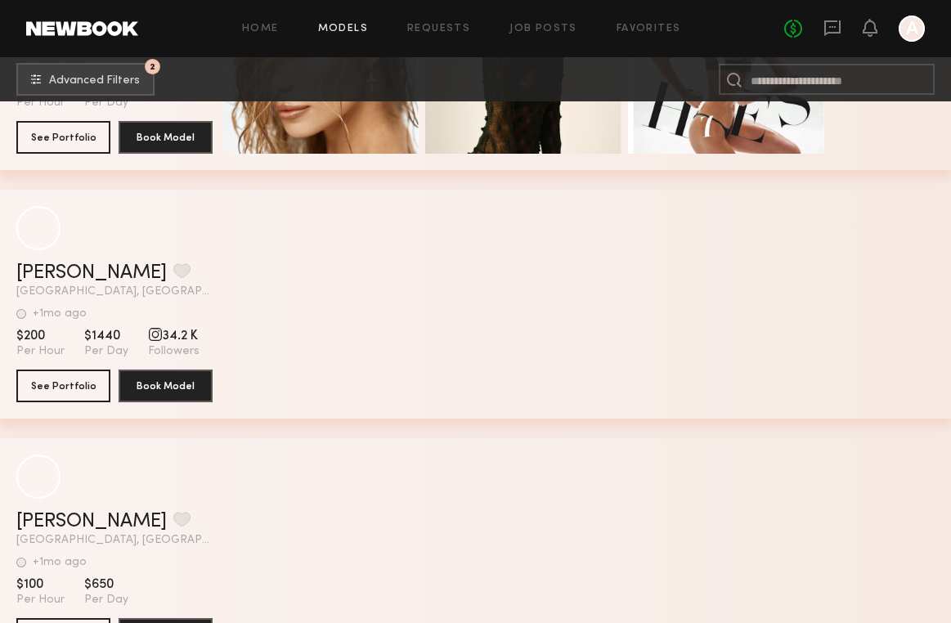
scroll to position [10064, 0]
